Goal: Transaction & Acquisition: Download file/media

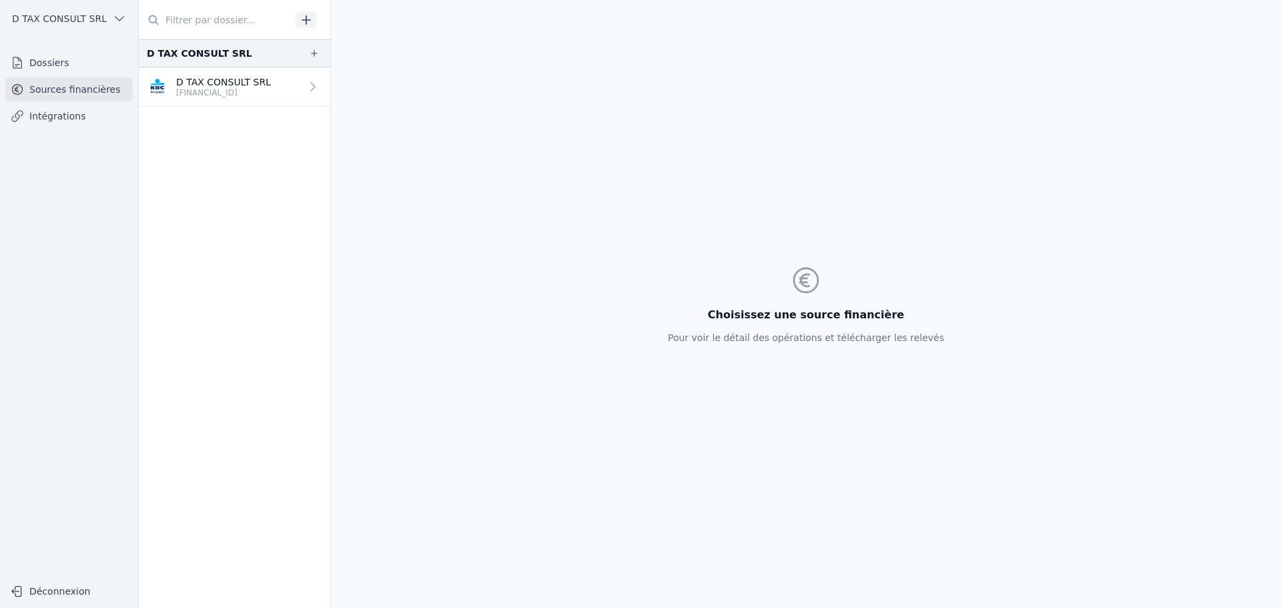
click at [224, 85] on p "D TAX CONSULT SRL" at bounding box center [223, 81] width 95 height 13
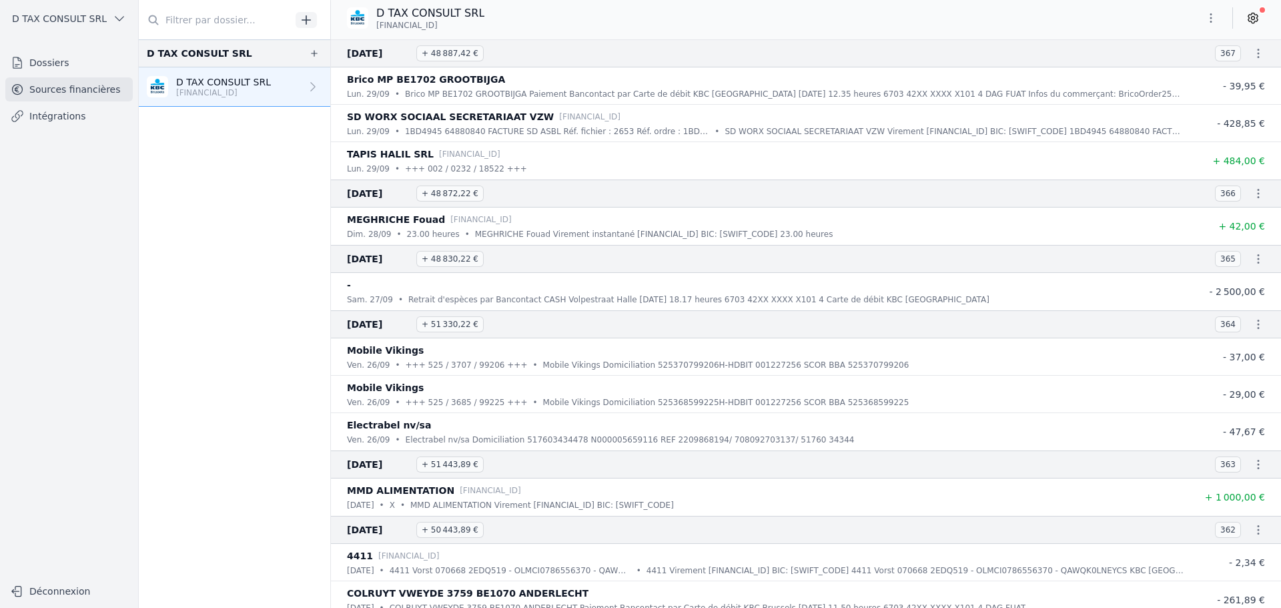
click at [1251, 53] on icon "button" at bounding box center [1257, 53] width 13 height 13
click at [1221, 83] on link "Télécharger le CODA" at bounding box center [1214, 77] width 117 height 25
click at [1251, 58] on icon "button" at bounding box center [1257, 53] width 13 height 13
click at [1251, 54] on div at bounding box center [640, 304] width 1281 height 608
click at [1251, 54] on icon "button" at bounding box center [1257, 53] width 13 height 13
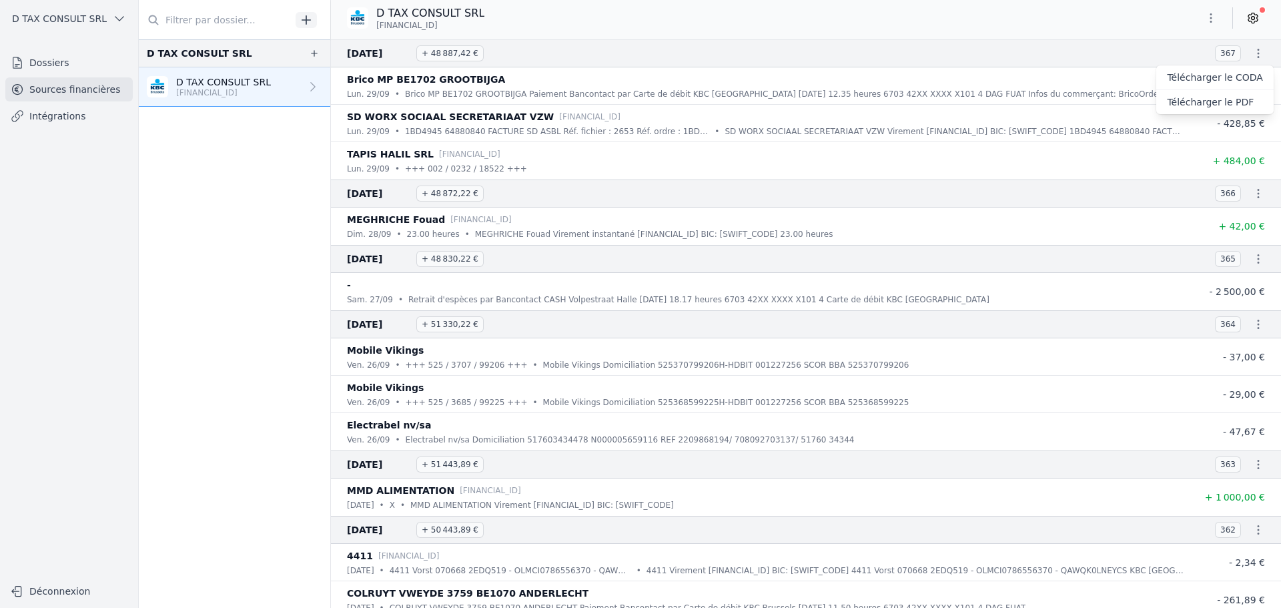
click at [1211, 99] on link "Télécharger le PDF" at bounding box center [1214, 102] width 117 height 24
click at [1256, 192] on icon "button" at bounding box center [1257, 193] width 13 height 13
click at [1238, 210] on link "Télécharger le CODA" at bounding box center [1214, 217] width 117 height 25
click at [1251, 193] on icon "button" at bounding box center [1257, 193] width 13 height 13
click at [1213, 243] on link "Télécharger le PDF" at bounding box center [1214, 242] width 117 height 24
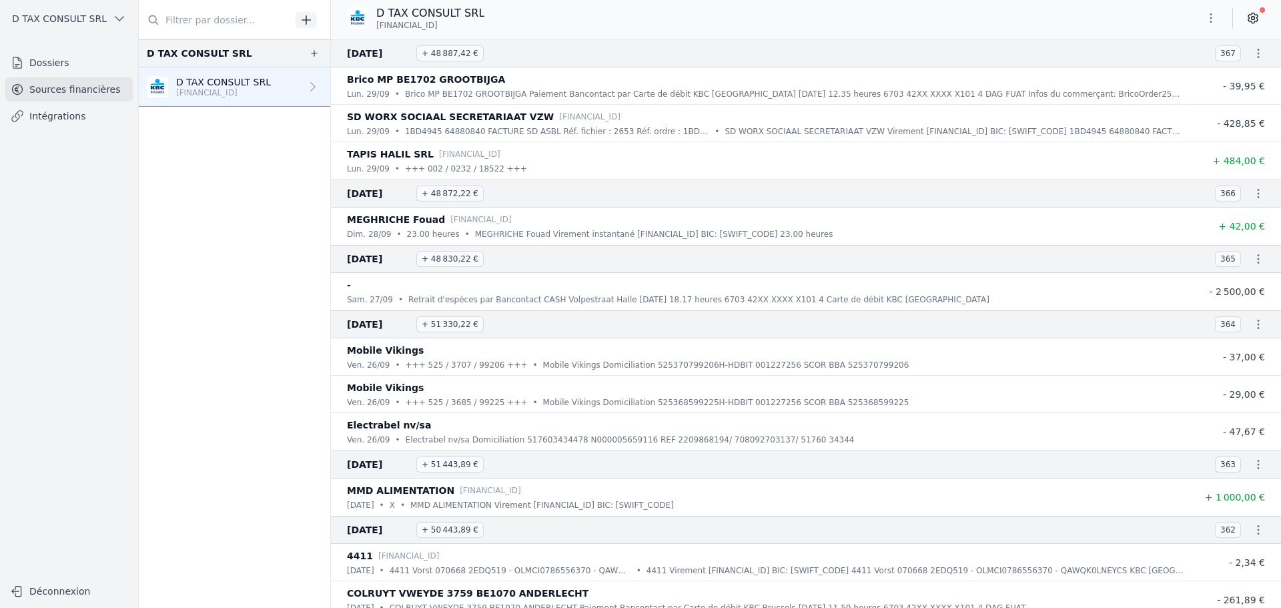
click at [1257, 259] on icon "button" at bounding box center [1258, 258] width 2 height 9
click at [1229, 285] on link "Télécharger le CODA" at bounding box center [1214, 283] width 117 height 25
click at [1251, 260] on icon "button" at bounding box center [1257, 258] width 13 height 13
click at [1231, 302] on link "Télécharger le PDF" at bounding box center [1214, 307] width 117 height 24
click at [1255, 325] on icon "button" at bounding box center [1257, 323] width 13 height 13
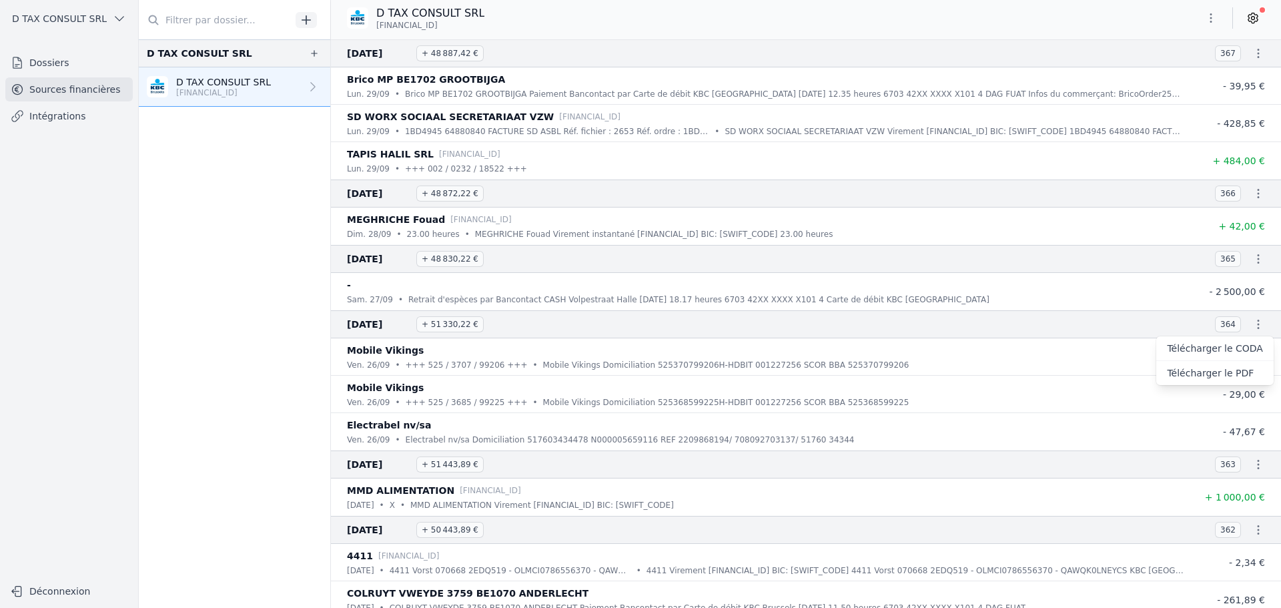
click at [1229, 345] on link "Télécharger le CODA" at bounding box center [1214, 348] width 117 height 25
click at [1249, 332] on button "button" at bounding box center [1258, 324] width 27 height 27
click at [1226, 365] on link "Télécharger le PDF" at bounding box center [1214, 373] width 117 height 24
click at [1257, 468] on icon "button" at bounding box center [1258, 464] width 2 height 9
click at [1233, 480] on link "Télécharger le CODA" at bounding box center [1214, 488] width 117 height 25
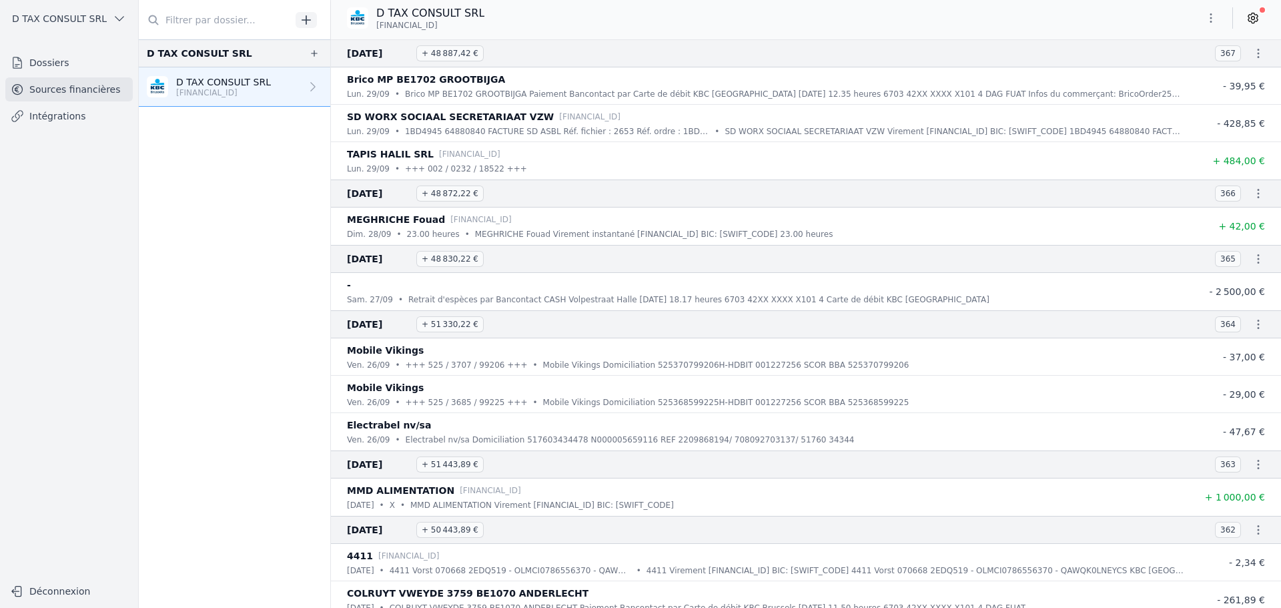
click at [1257, 464] on icon "button" at bounding box center [1258, 464] width 2 height 9
click at [1220, 510] on link "Télécharger le PDF" at bounding box center [1214, 513] width 117 height 24
click at [1251, 527] on icon "button" at bounding box center [1257, 529] width 13 height 13
click at [1220, 545] on link "Télécharger le CODA" at bounding box center [1214, 554] width 117 height 25
click at [1251, 532] on icon "button" at bounding box center [1257, 529] width 13 height 13
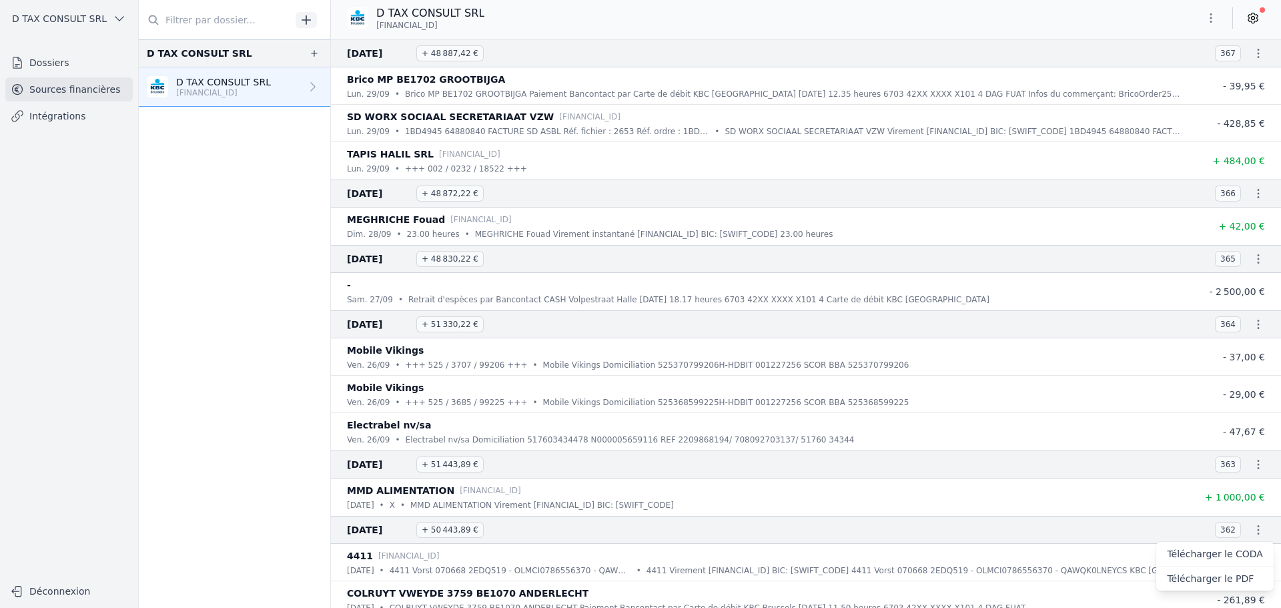
click at [1216, 574] on link "Télécharger le PDF" at bounding box center [1214, 578] width 117 height 24
click at [1252, 21] on icon at bounding box center [1252, 17] width 13 height 13
